Goal: Complete application form: Complete application form

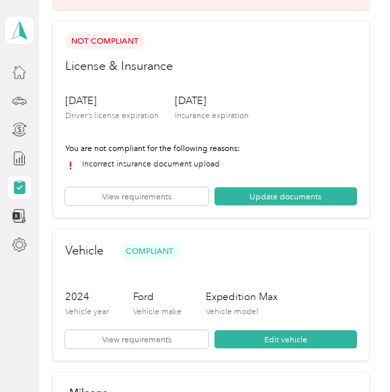
scroll to position [97, 0]
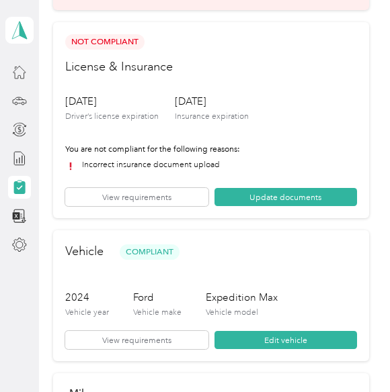
click at [287, 197] on button "Update documents" at bounding box center [285, 197] width 142 height 18
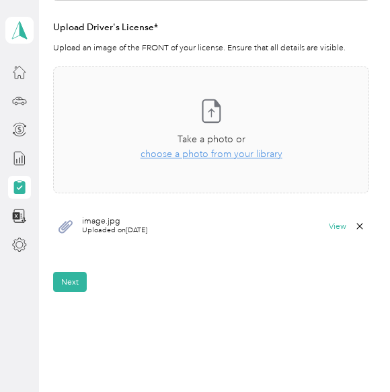
scroll to position [366, 0]
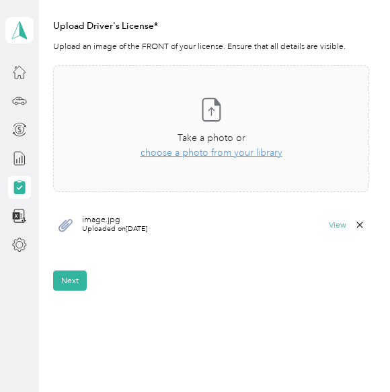
click at [70, 230] on icon at bounding box center [65, 225] width 17 height 17
click at [344, 228] on button "View" at bounding box center [336, 225] width 17 height 8
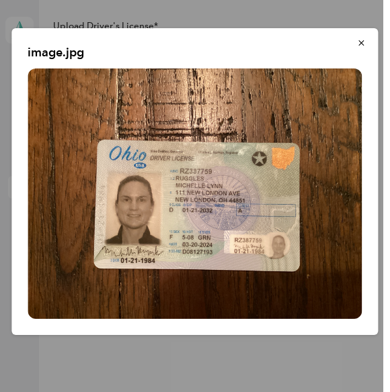
click at [364, 46] on icon "button" at bounding box center [361, 42] width 9 height 9
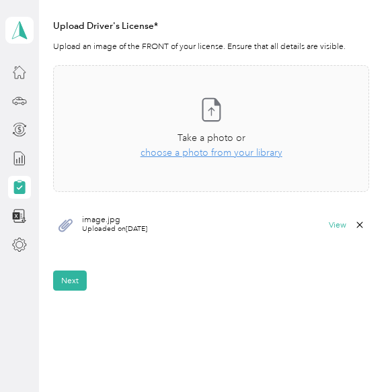
click at [77, 282] on button "Next" at bounding box center [70, 281] width 34 height 20
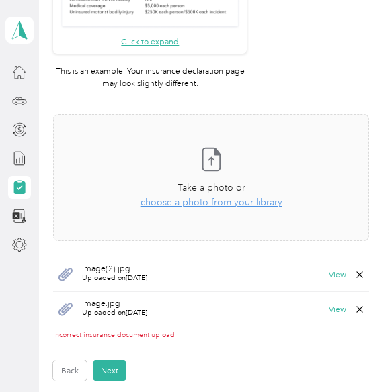
scroll to position [590, 0]
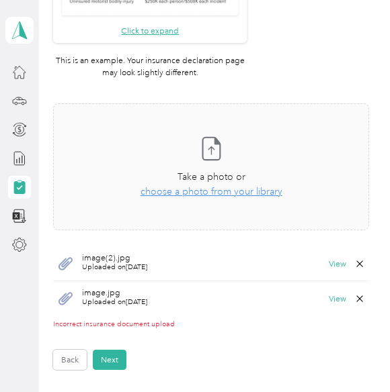
click at [338, 267] on button "View" at bounding box center [336, 264] width 17 height 8
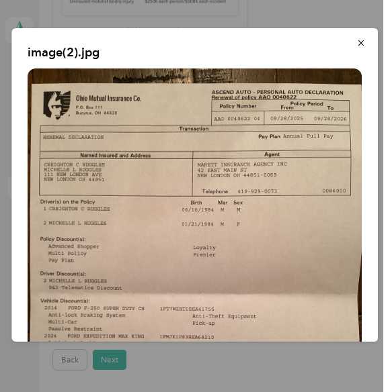
scroll to position [0, 0]
click at [114, 357] on div at bounding box center [195, 196] width 390 height 392
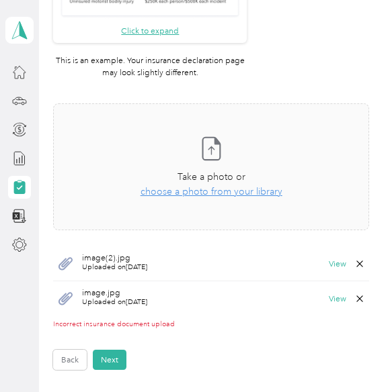
click at [335, 300] on button "View" at bounding box center [336, 299] width 17 height 8
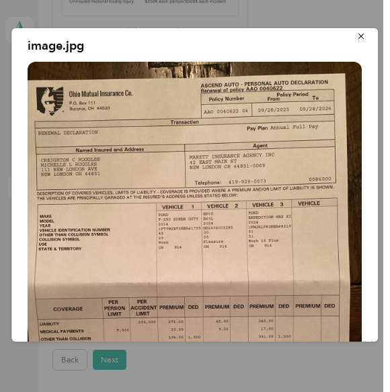
scroll to position [58, 0]
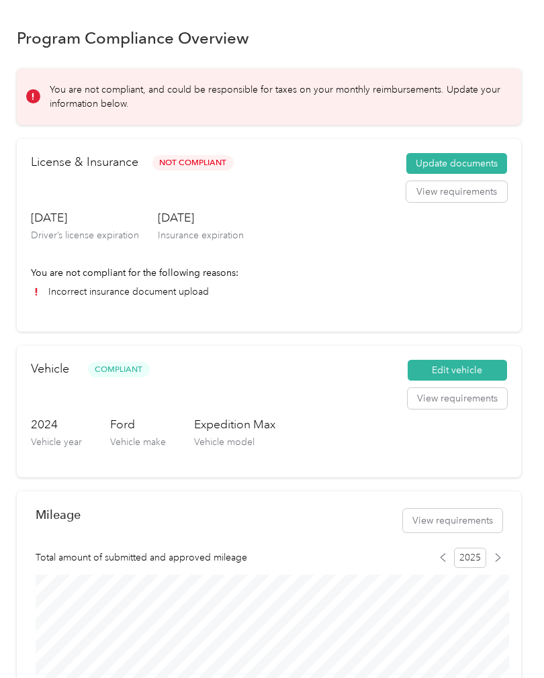
click at [486, 165] on button "Update documents" at bounding box center [456, 163] width 101 height 21
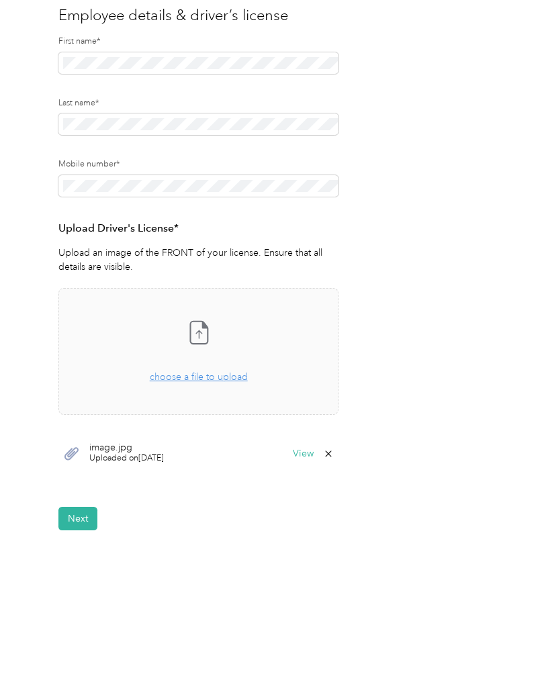
scroll to position [140, 0]
click at [96, 518] on button "Next" at bounding box center [77, 520] width 39 height 24
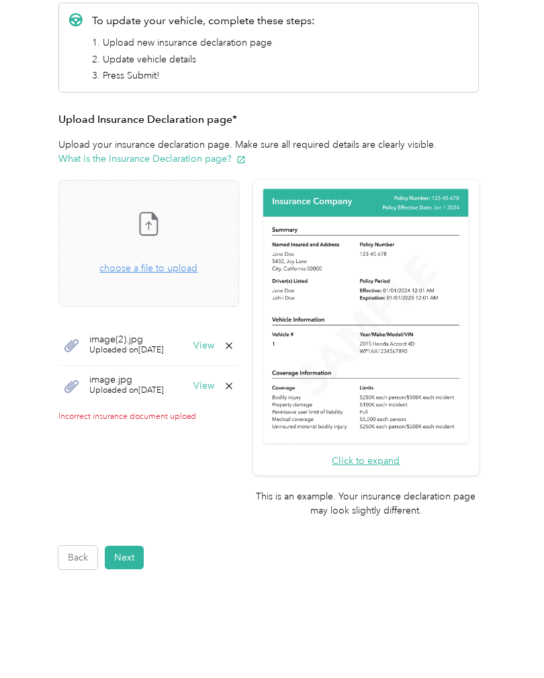
scroll to position [174, 0]
click at [118, 547] on button "Next" at bounding box center [124, 559] width 39 height 24
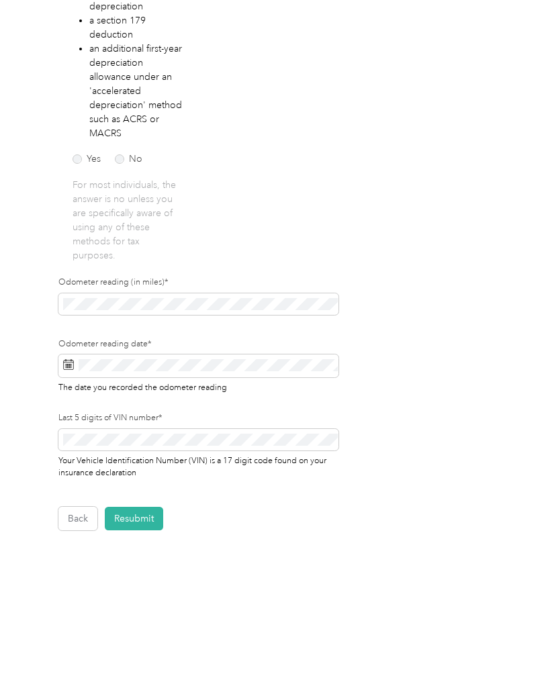
scroll to position [313, 0]
click at [124, 525] on button "Resubmit" at bounding box center [134, 520] width 58 height 24
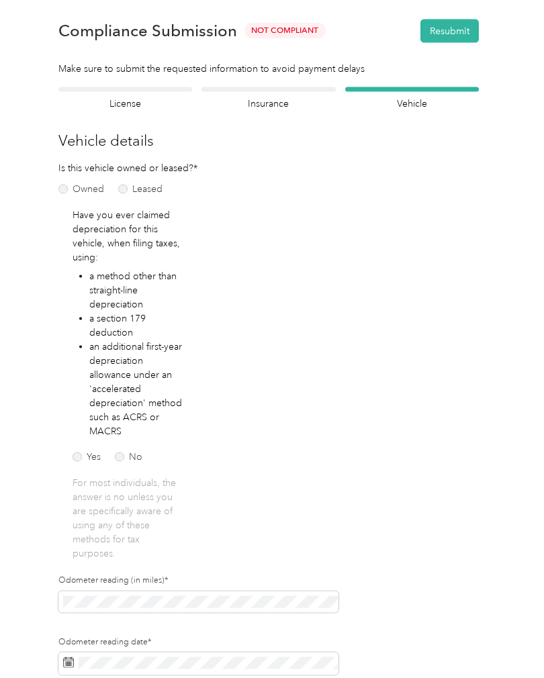
scroll to position [1, 0]
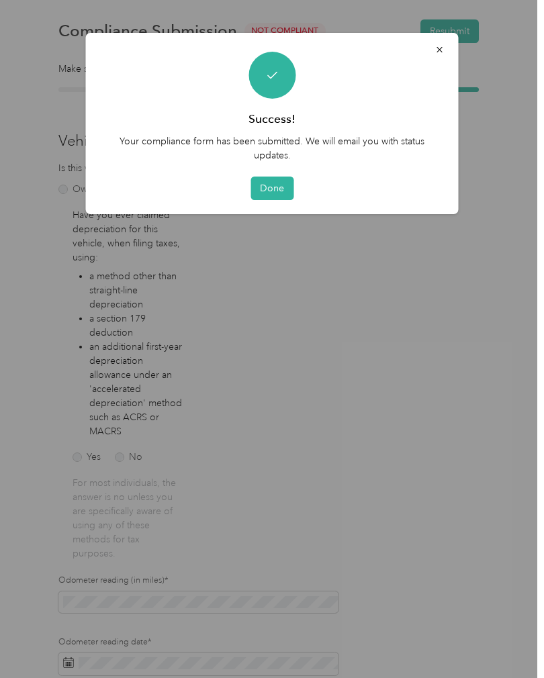
click at [266, 188] on button "Done" at bounding box center [272, 189] width 43 height 24
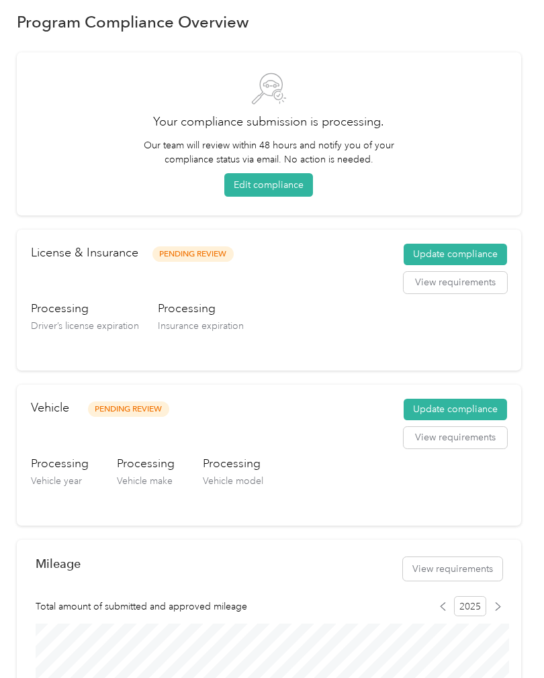
click at [487, 282] on button "View requirements" at bounding box center [455, 282] width 103 height 21
